Goal: Check status: Check status

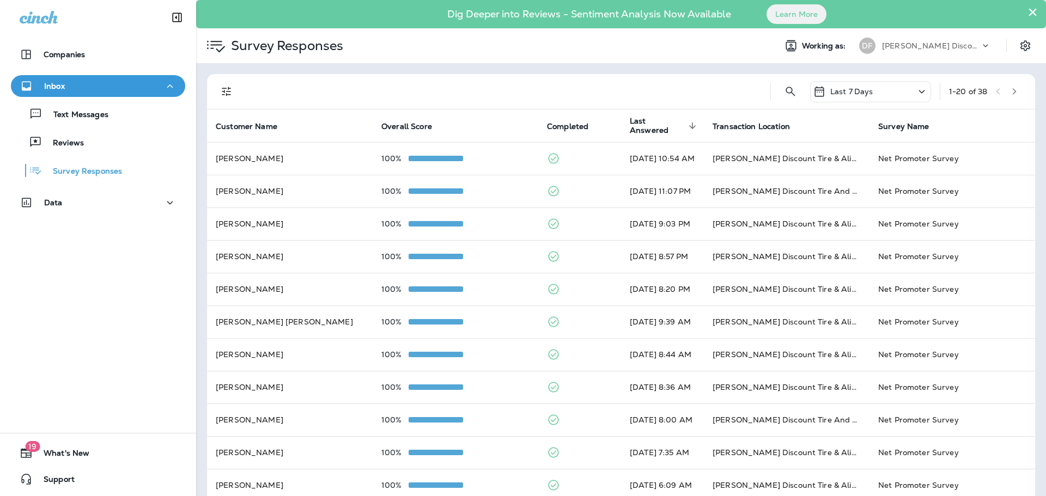
click at [1027, 10] on button "×" at bounding box center [1032, 11] width 10 height 17
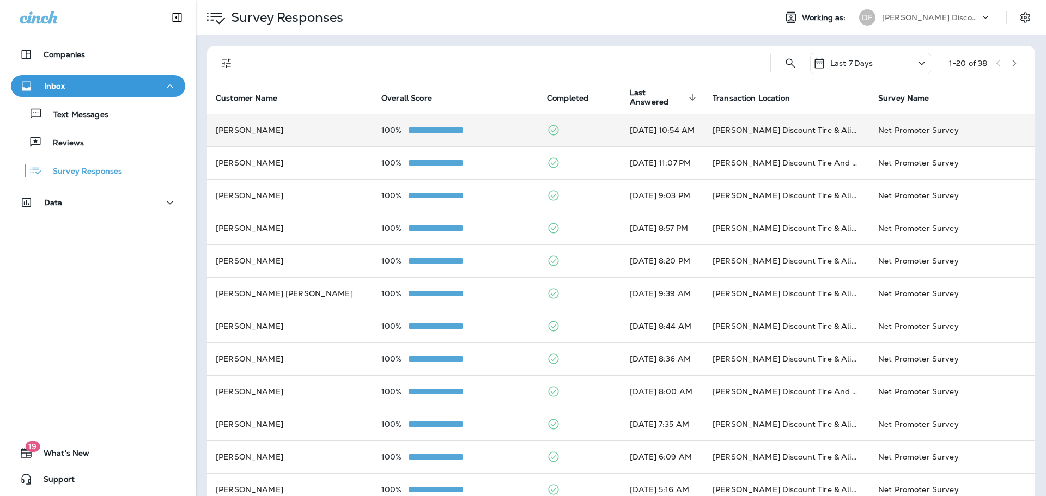
click at [424, 131] on span at bounding box center [435, 129] width 54 height 5
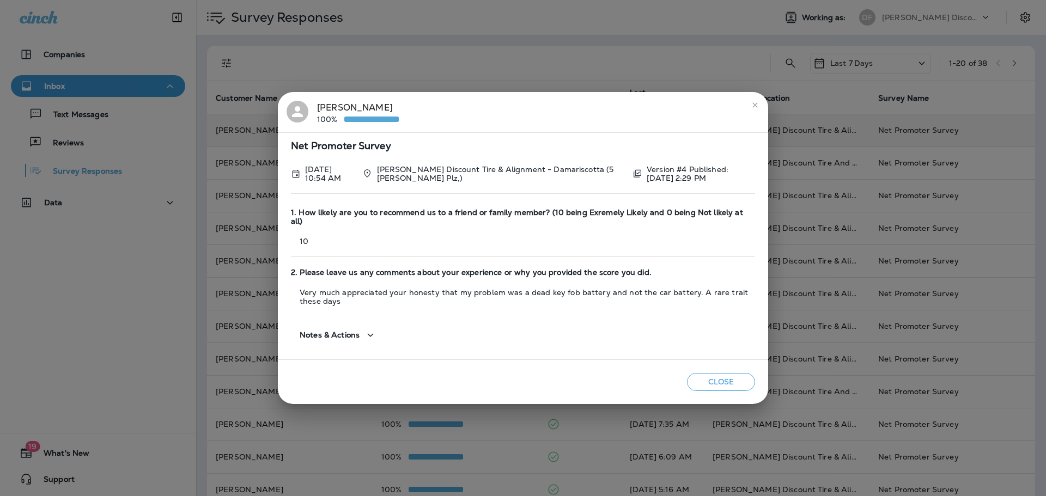
click at [702, 377] on button "Close" at bounding box center [721, 382] width 68 height 18
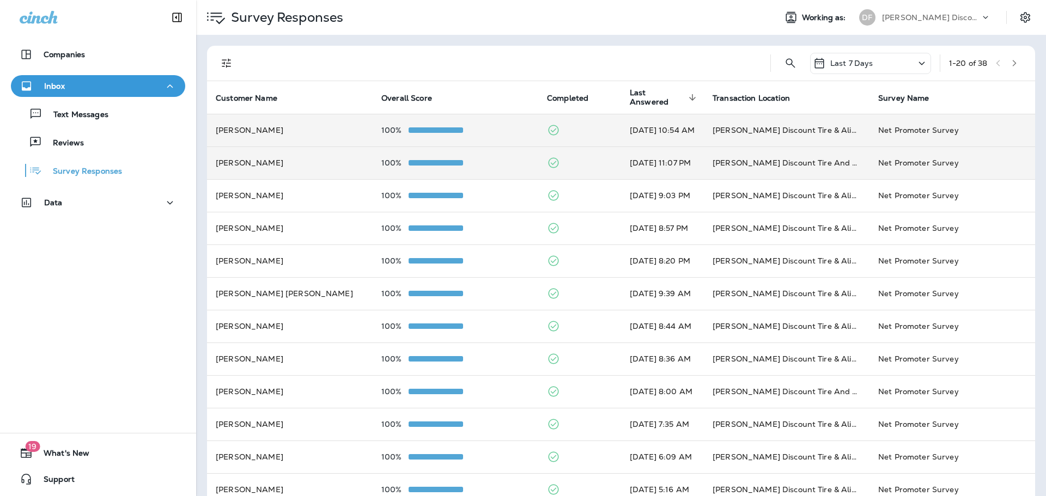
click at [439, 161] on span at bounding box center [435, 162] width 54 height 5
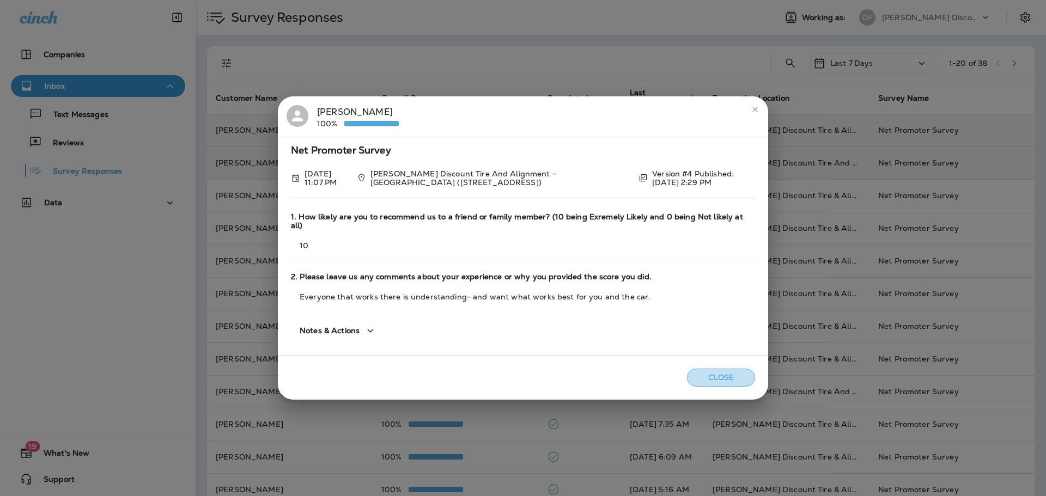
click at [712, 371] on button "Close" at bounding box center [721, 378] width 68 height 18
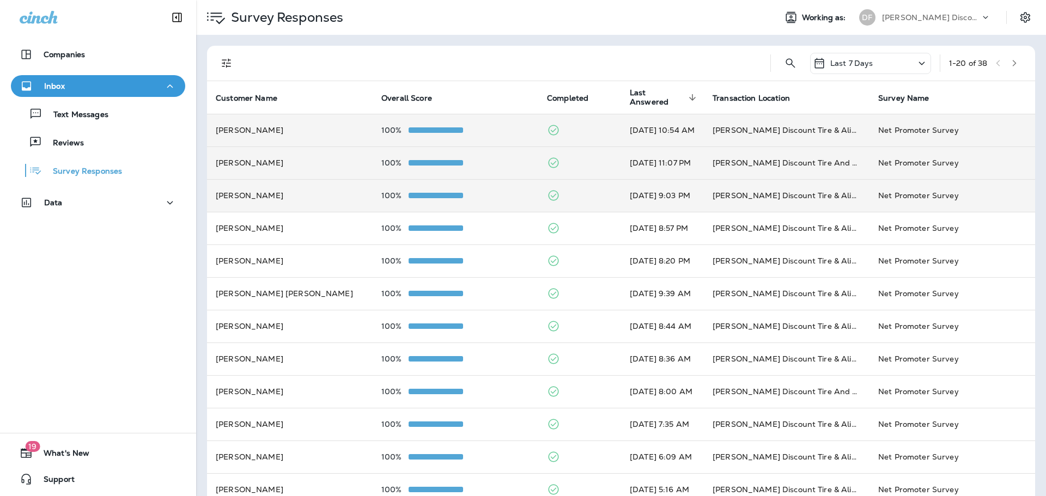
click at [450, 195] on span at bounding box center [435, 195] width 54 height 5
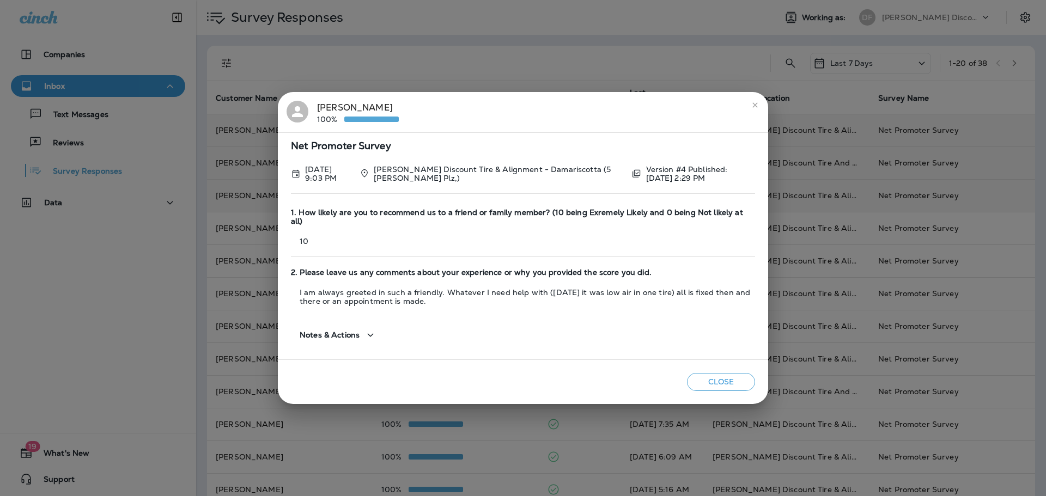
click at [713, 373] on button "Close" at bounding box center [721, 382] width 68 height 18
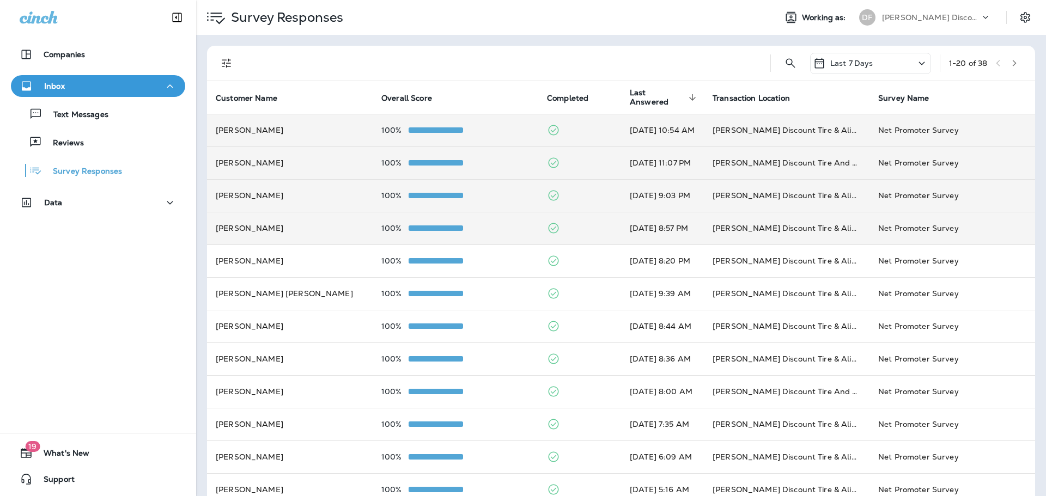
click at [430, 237] on td "100%" at bounding box center [455, 228] width 166 height 33
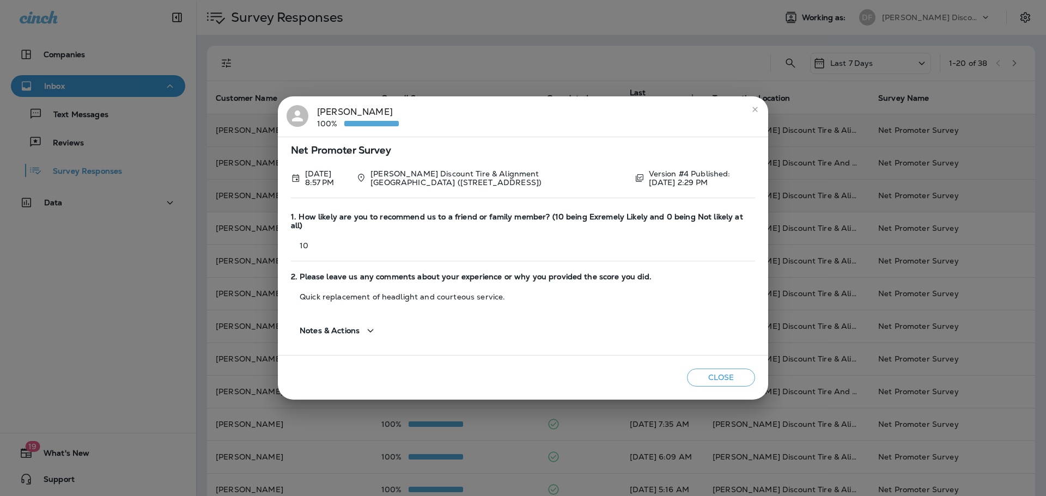
click at [738, 374] on button "Close" at bounding box center [721, 378] width 68 height 18
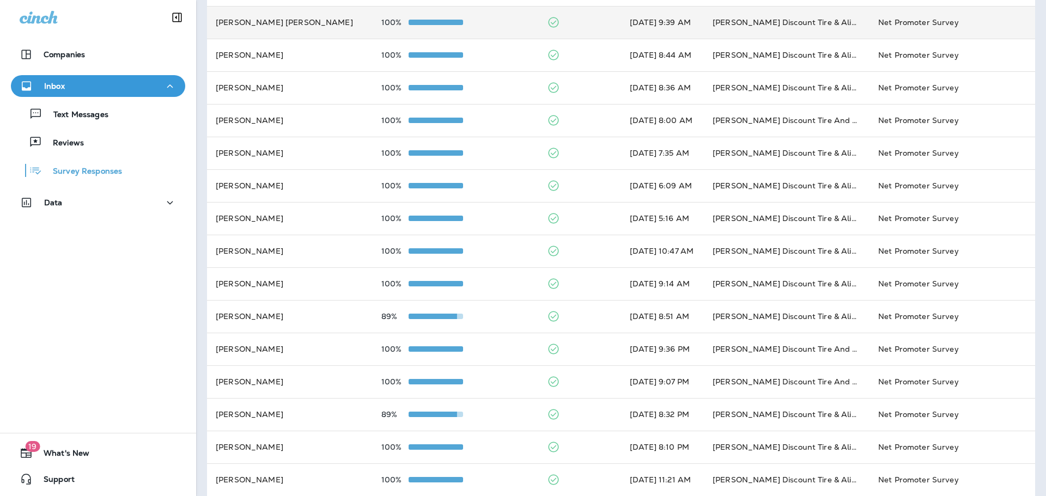
scroll to position [272, 0]
click at [431, 303] on td "89%" at bounding box center [455, 315] width 166 height 33
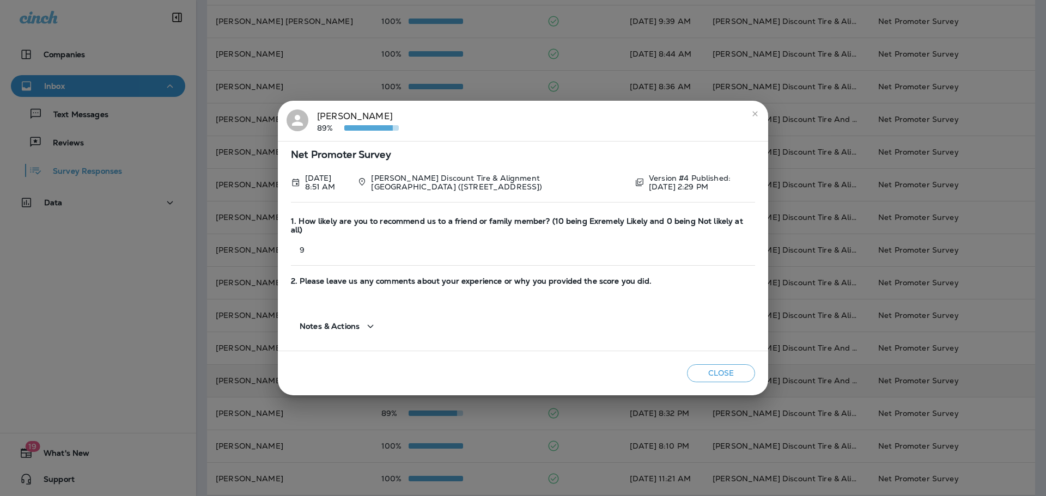
click at [710, 366] on button "Close" at bounding box center [721, 373] width 68 height 18
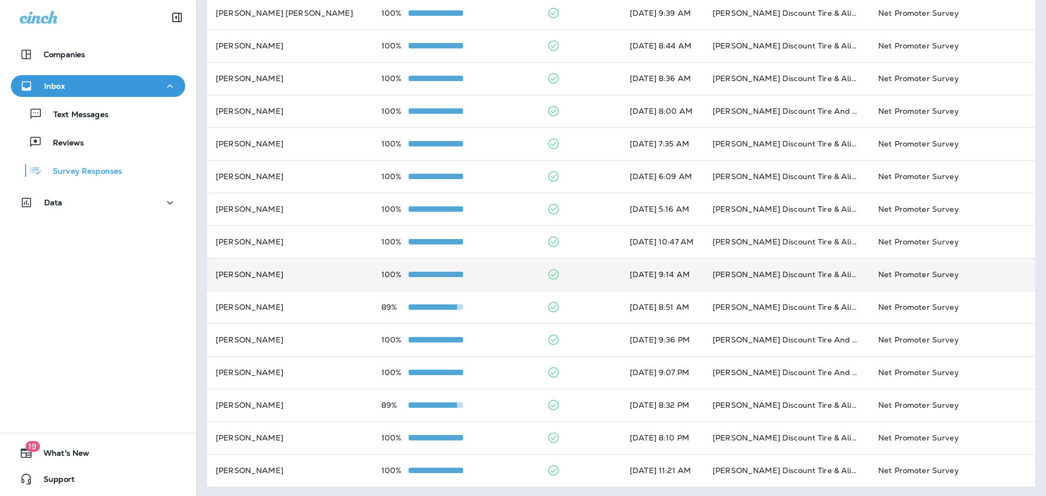
scroll to position [283, 0]
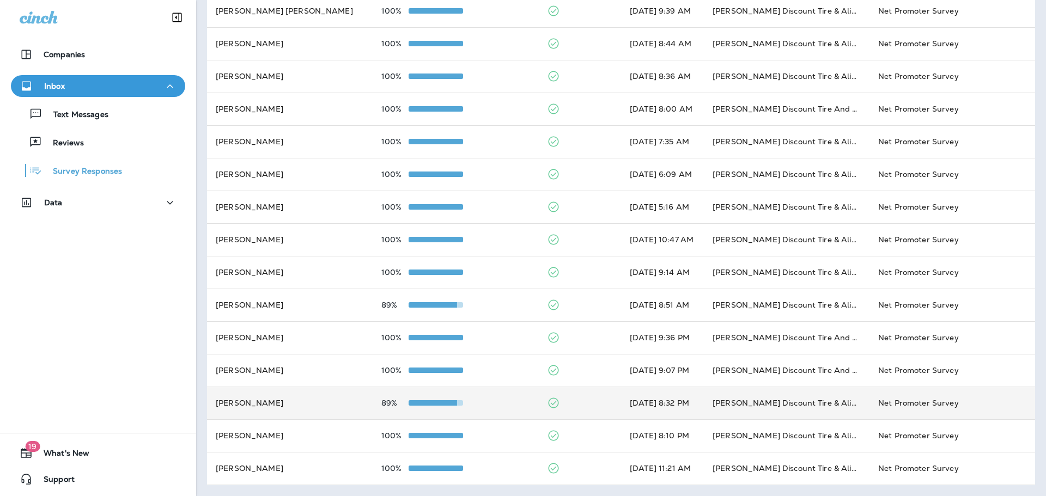
click at [423, 397] on td "89%" at bounding box center [455, 403] width 166 height 33
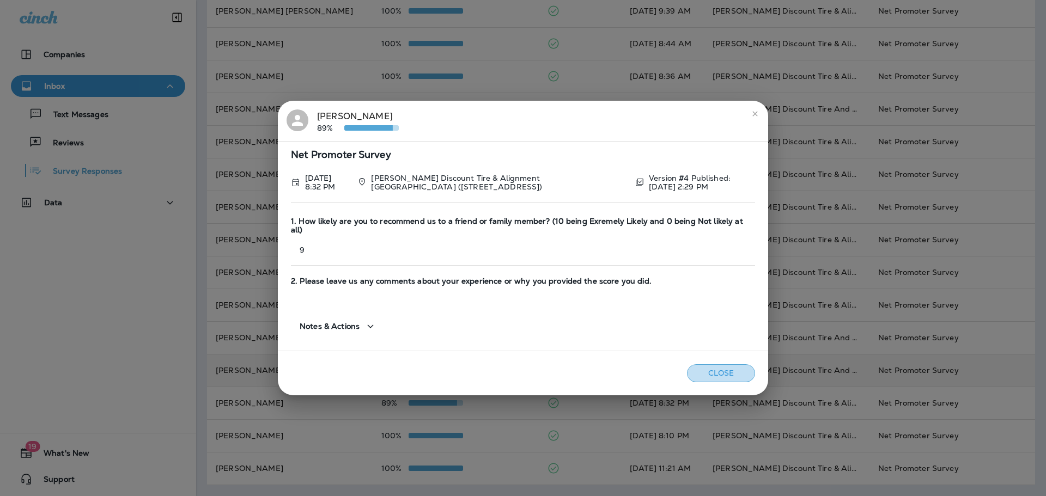
click at [708, 369] on button "Close" at bounding box center [721, 373] width 68 height 18
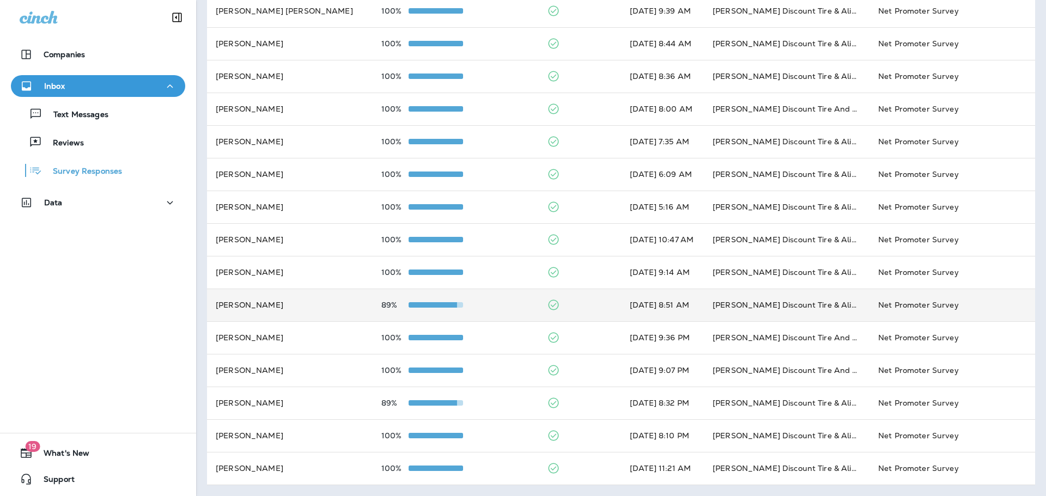
scroll to position [0, 0]
